Goal: Information Seeking & Learning: Learn about a topic

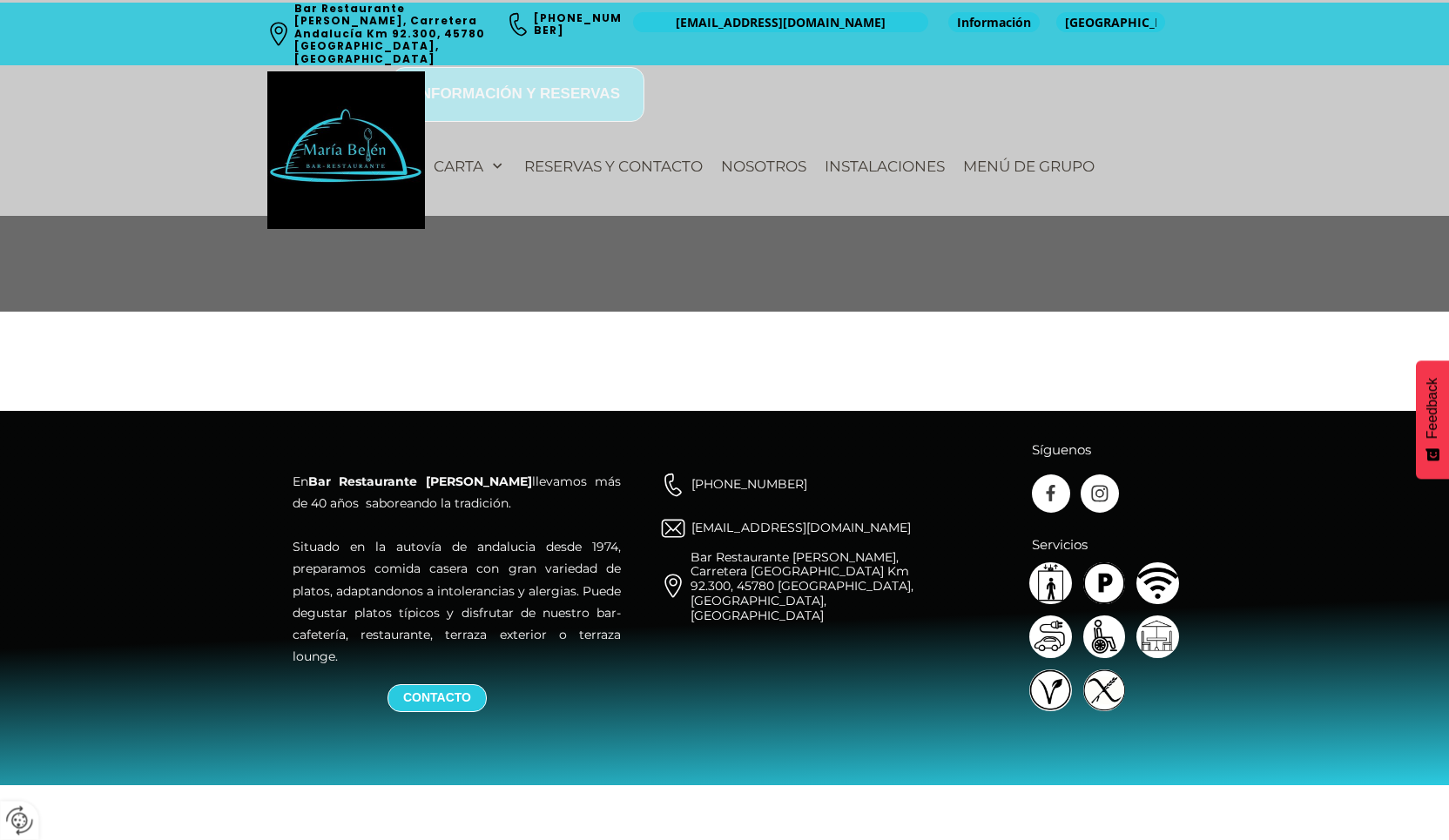
scroll to position [2391, 0]
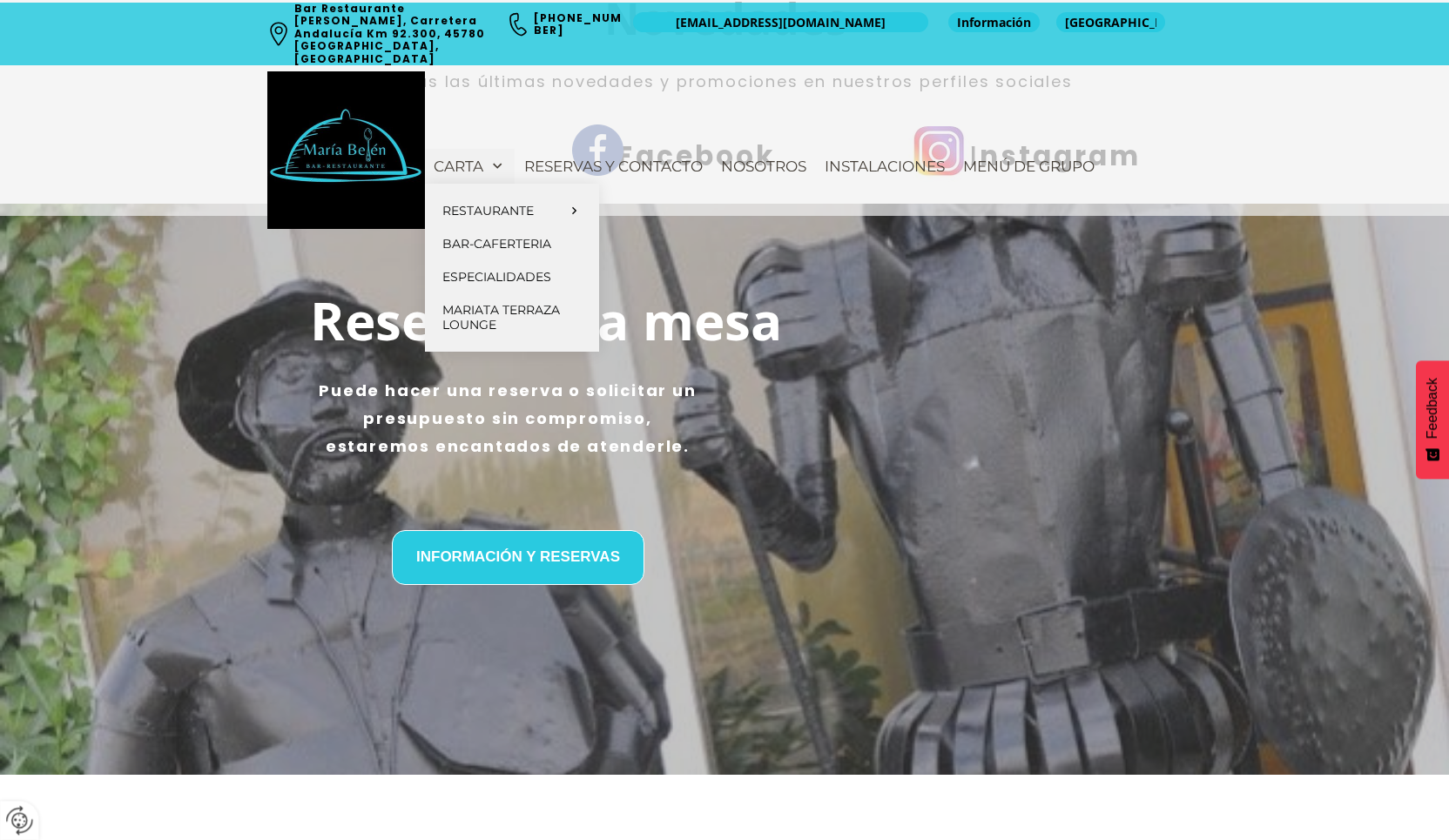
click at [488, 148] on link "Carta" at bounding box center [469, 165] width 90 height 35
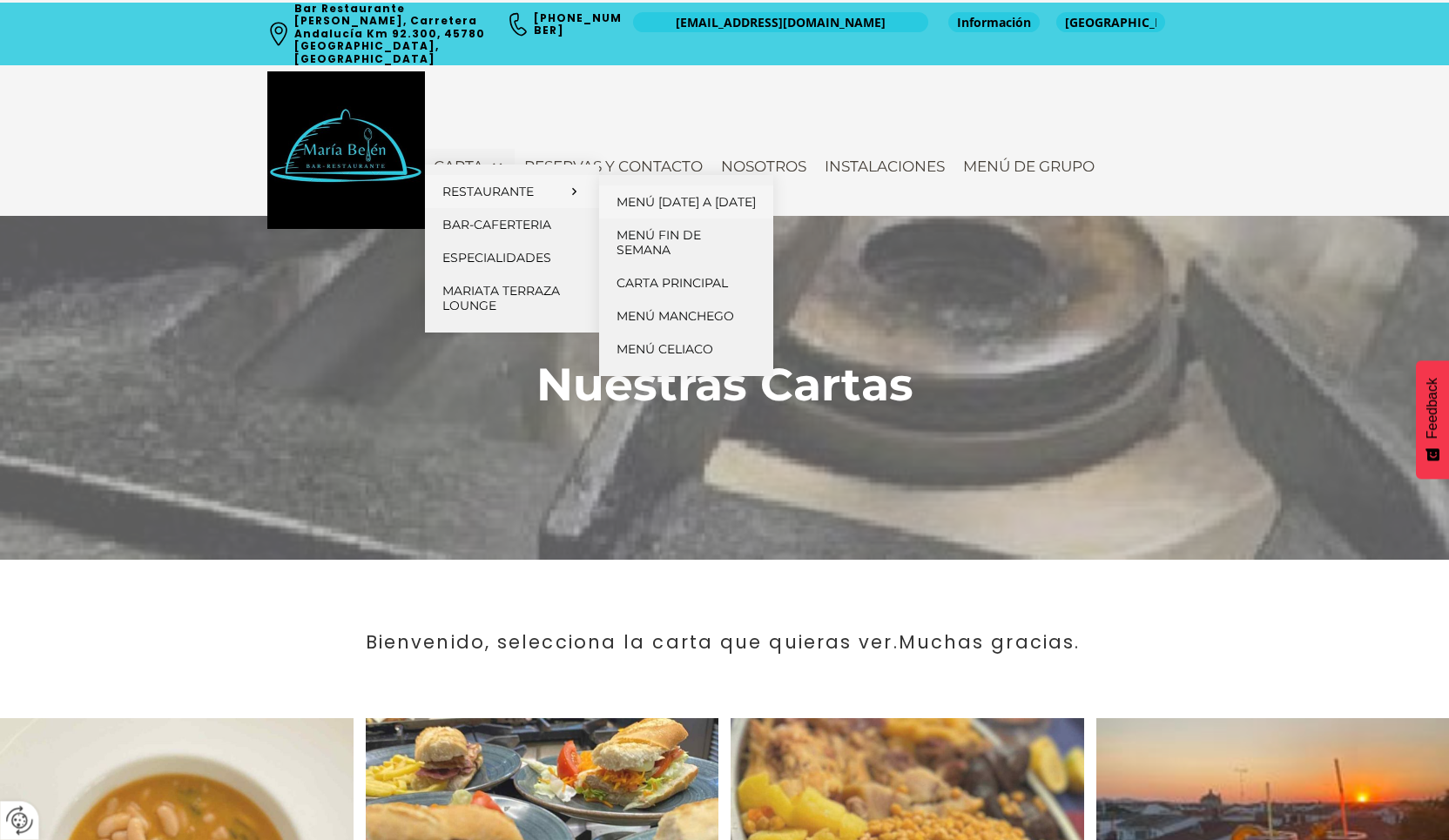
click at [655, 210] on span "Menú [DATE] a [DATE]" at bounding box center [687, 202] width 140 height 16
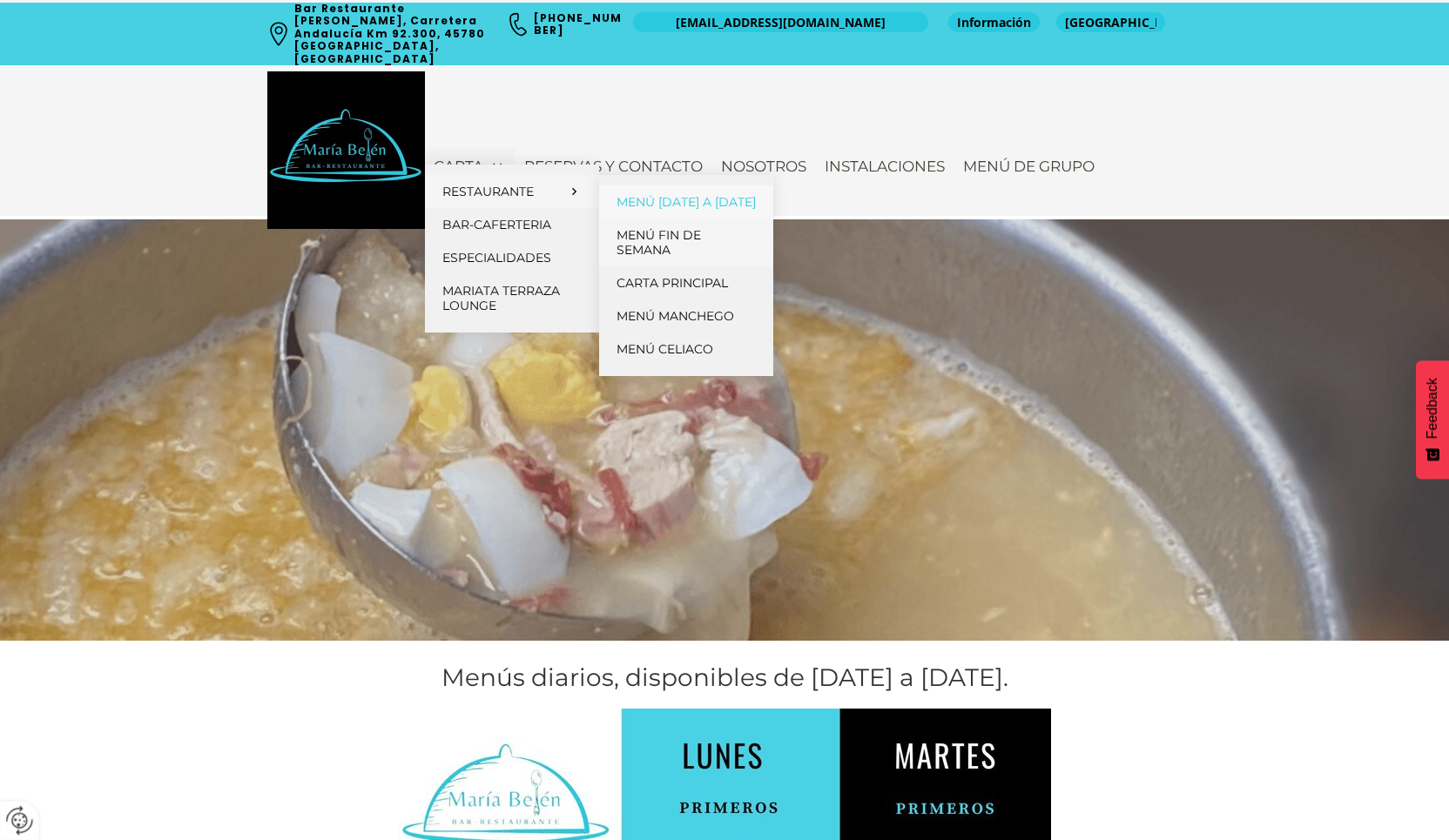
click at [647, 248] on span "Menú fin de semana" at bounding box center [659, 242] width 85 height 31
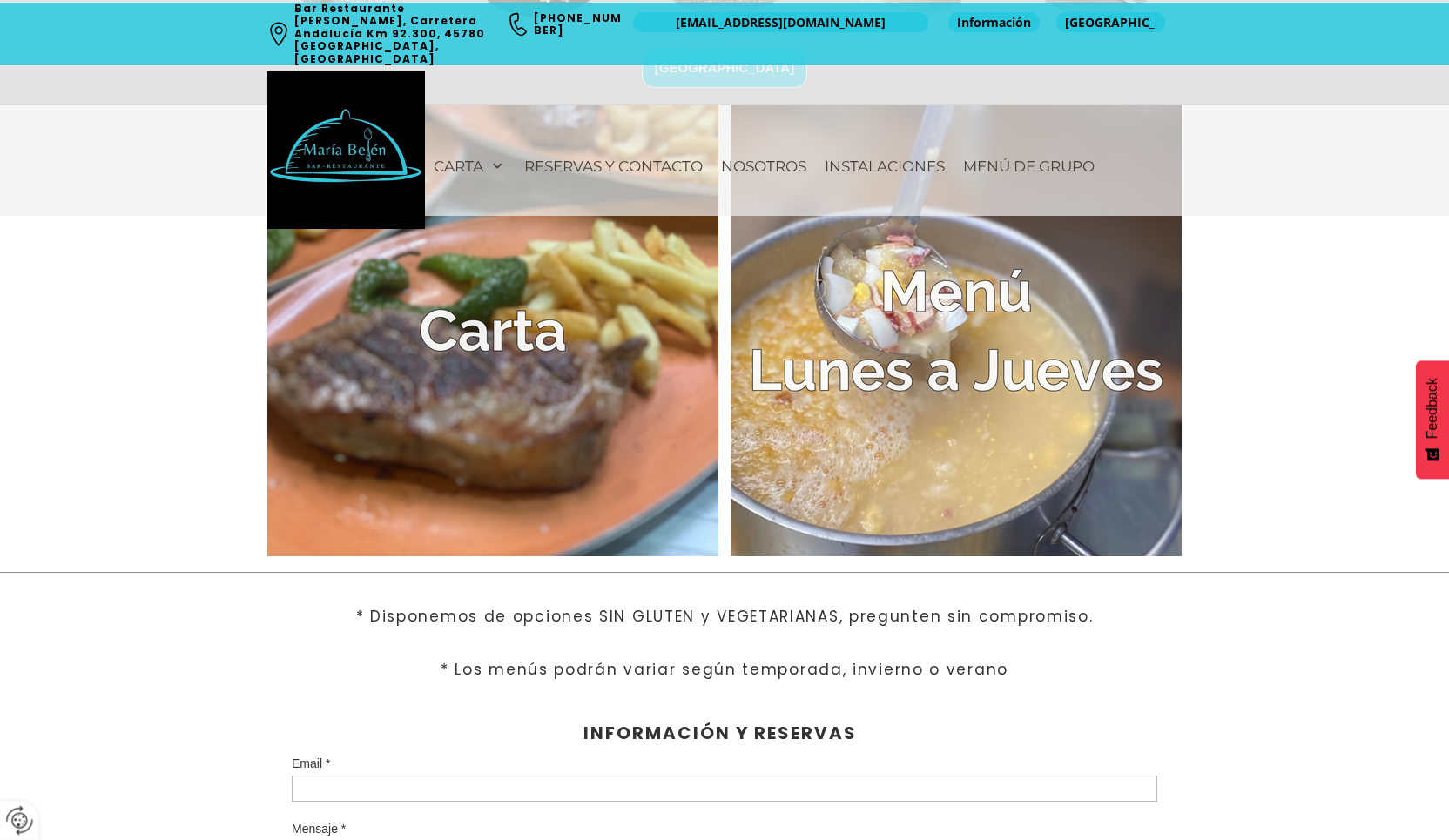
scroll to position [3617, 0]
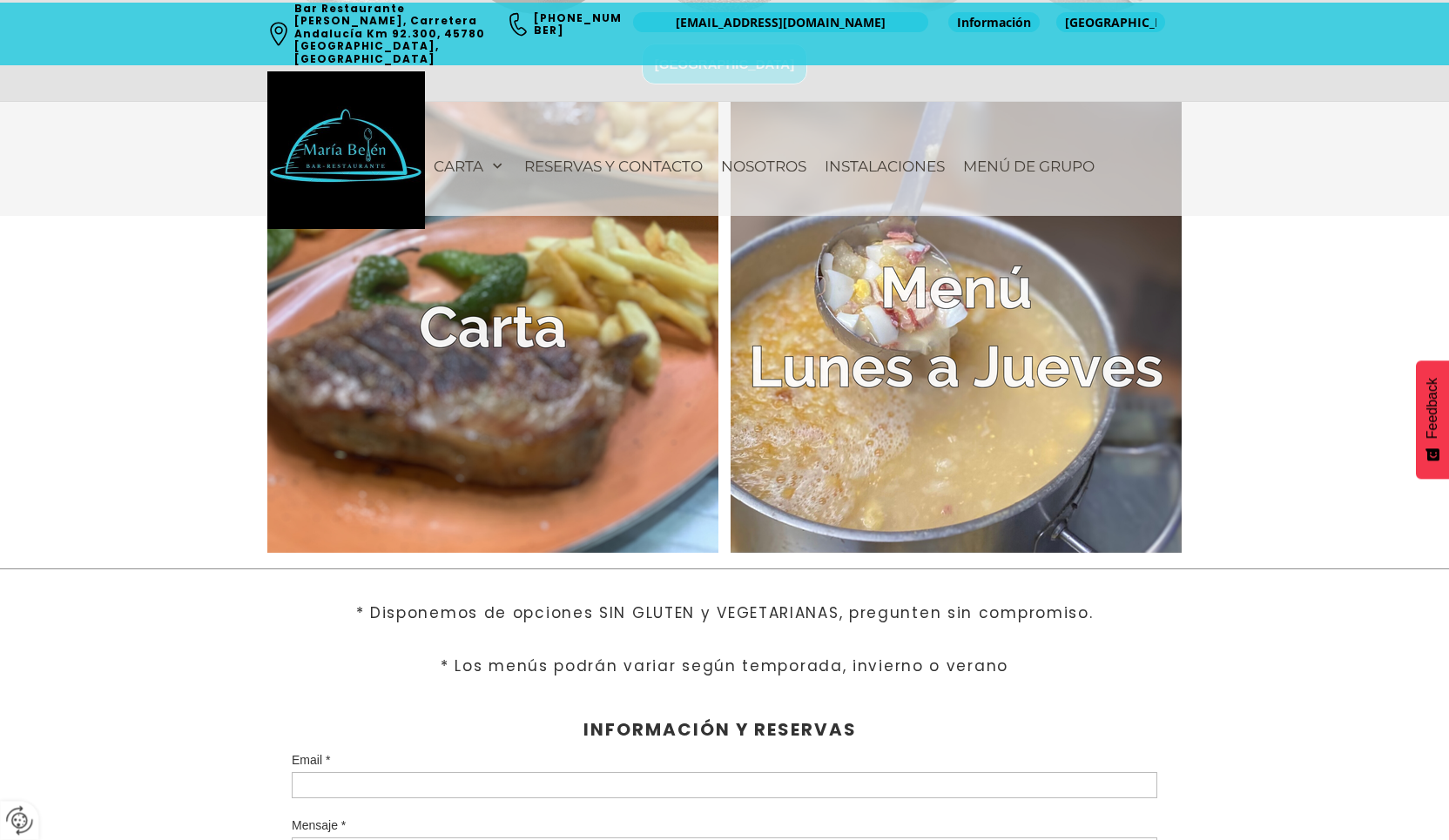
click at [804, 402] on img at bounding box center [956, 327] width 451 height 451
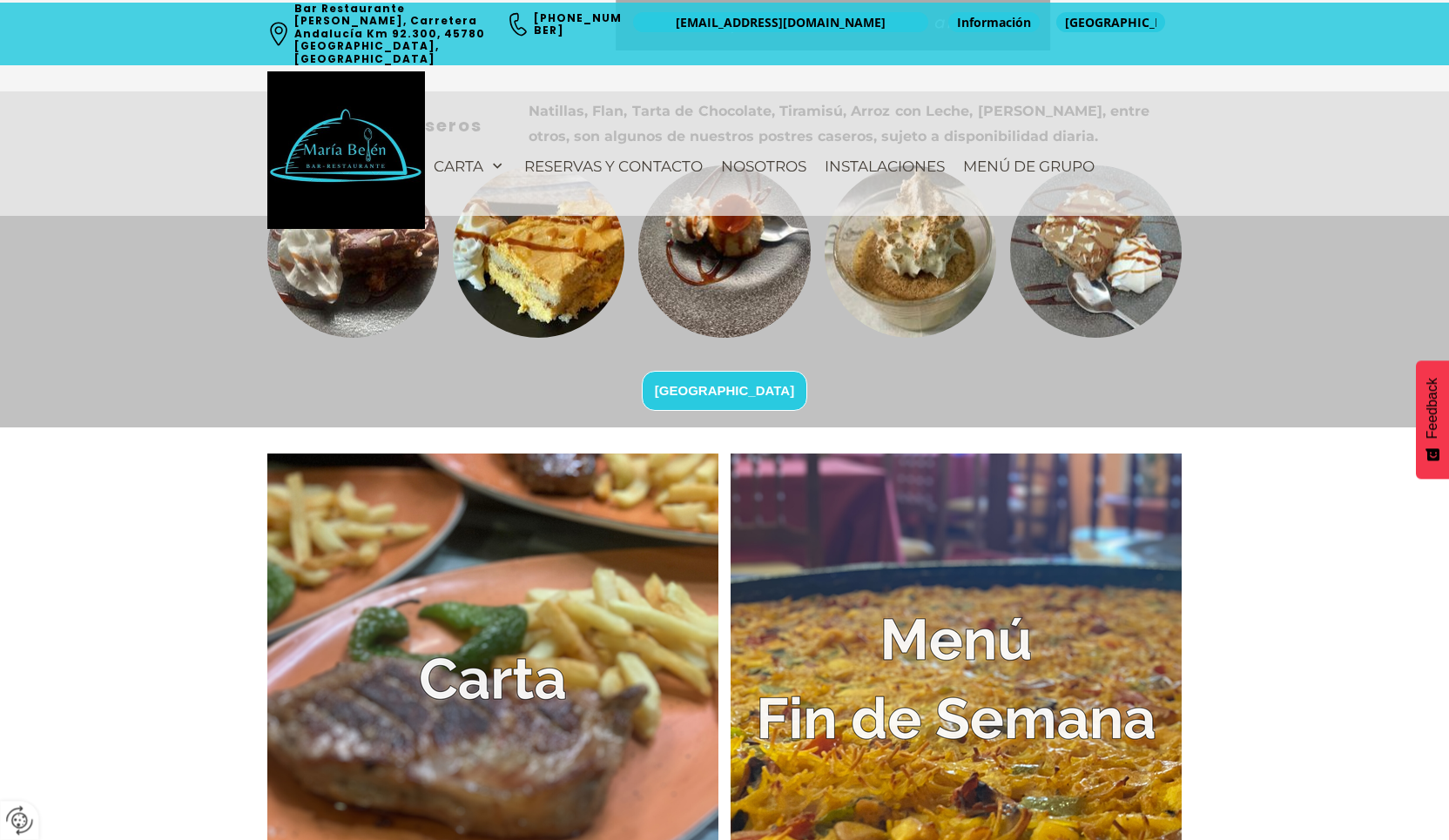
scroll to position [3251, 0]
click at [743, 394] on span "[GEOGRAPHIC_DATA]" at bounding box center [724, 390] width 140 height 18
